Goal: Navigation & Orientation: Find specific page/section

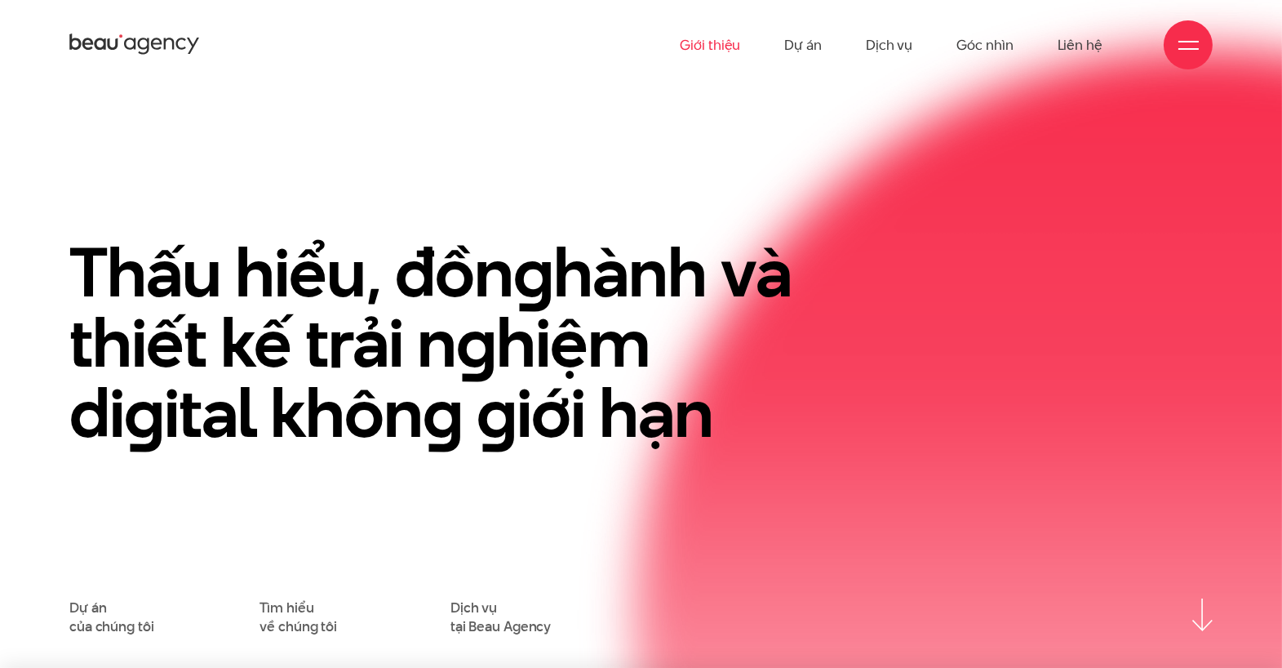
click at [705, 35] on link "Giới thiệu" at bounding box center [710, 45] width 60 height 90
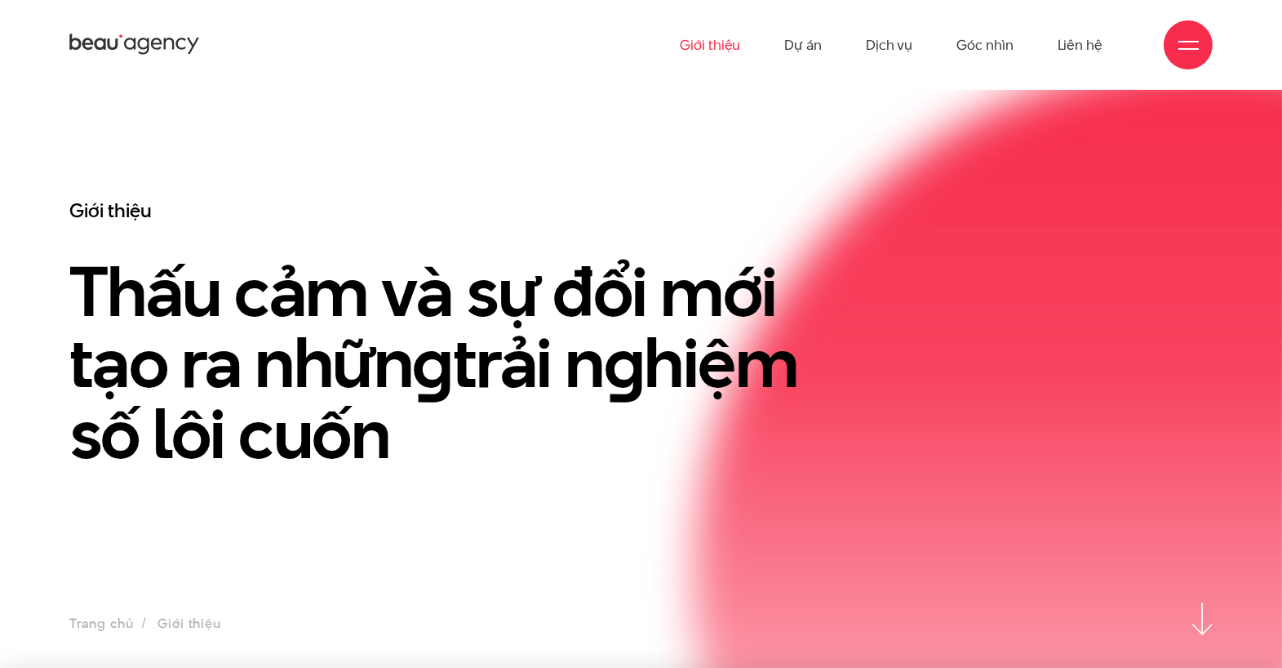
click at [165, 45] on icon at bounding box center [169, 43] width 11 height 11
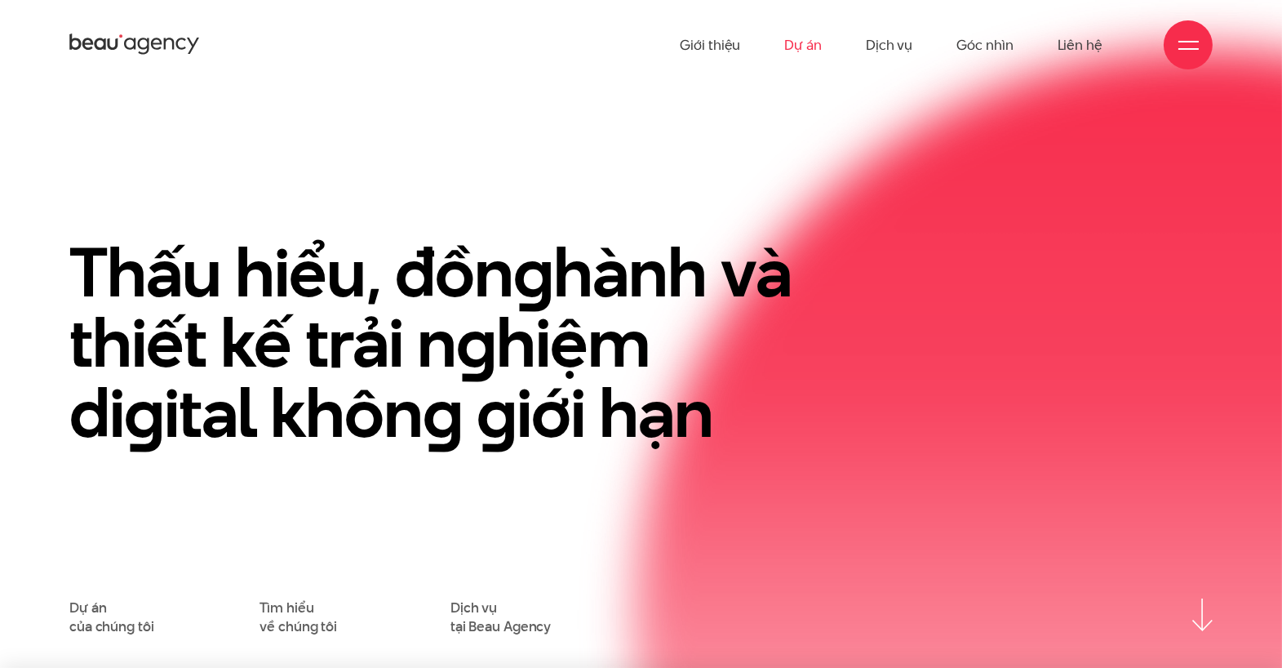
click at [792, 42] on link "Dự án" at bounding box center [803, 45] width 38 height 90
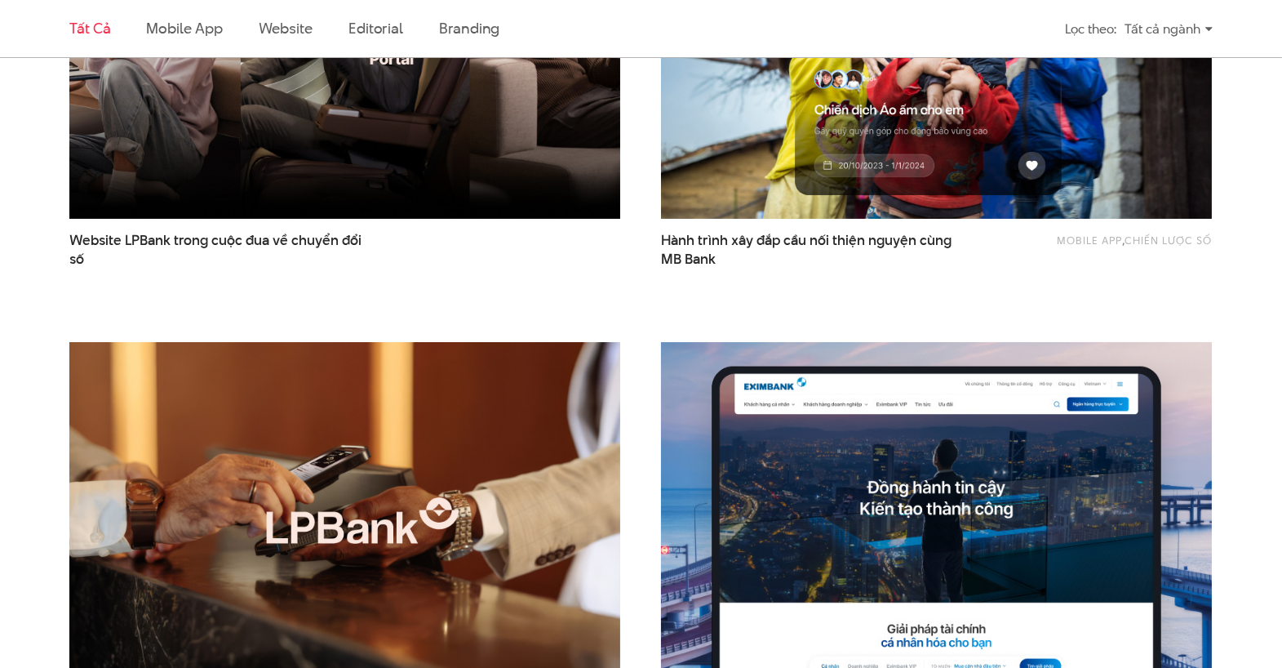
scroll to position [886, 0]
